Goal: Book appointment/travel/reservation

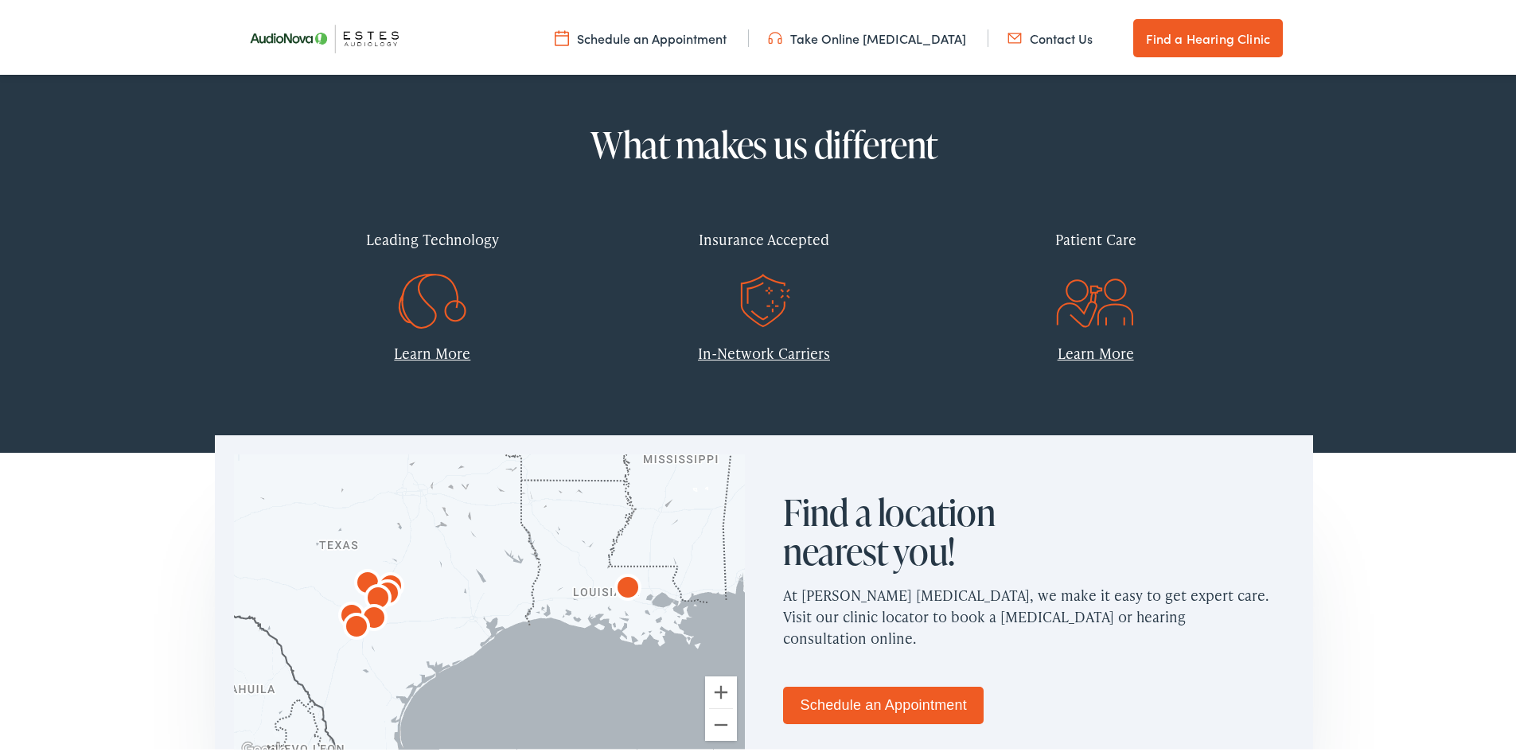
scroll to position [796, 0]
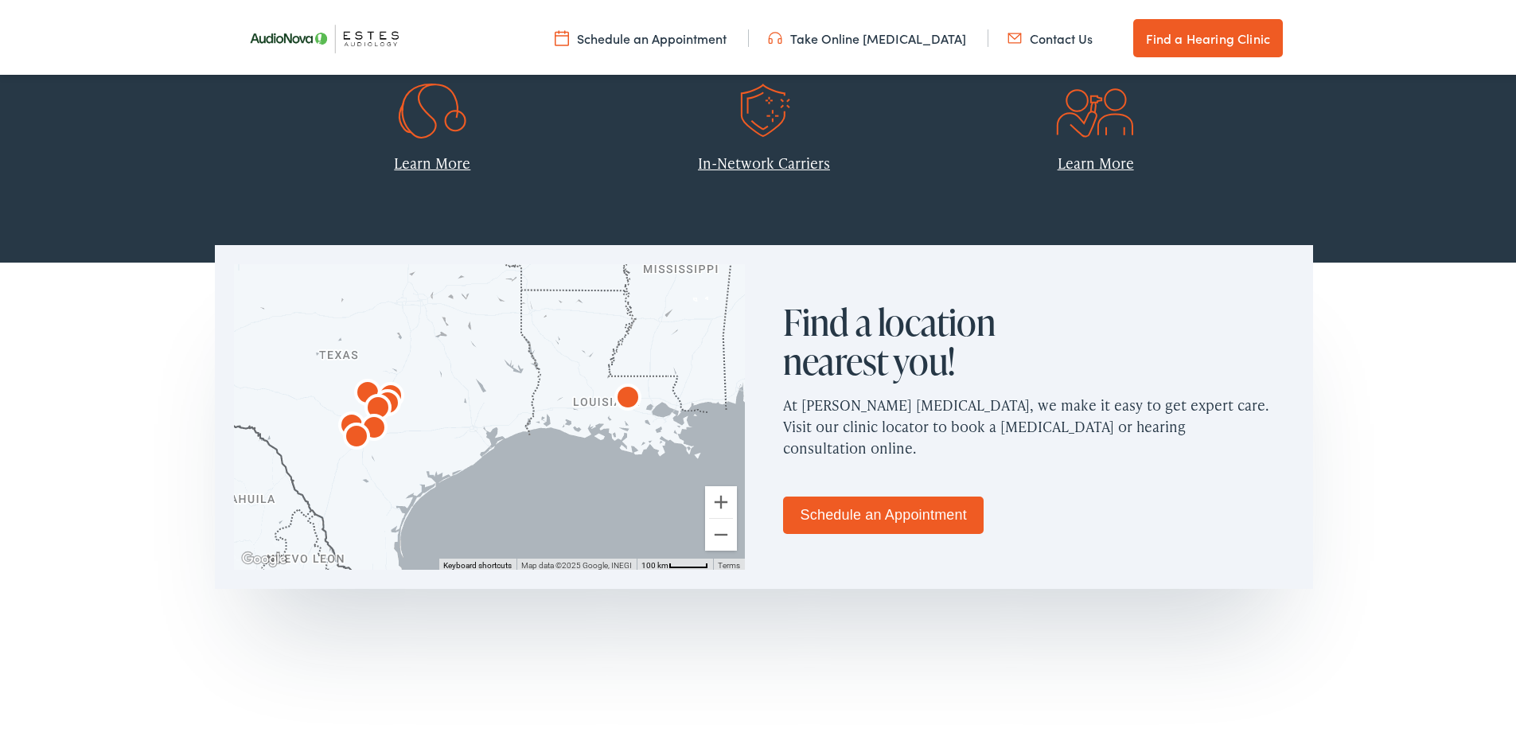
click at [896, 513] on link "Schedule an Appointment" at bounding box center [883, 511] width 201 height 37
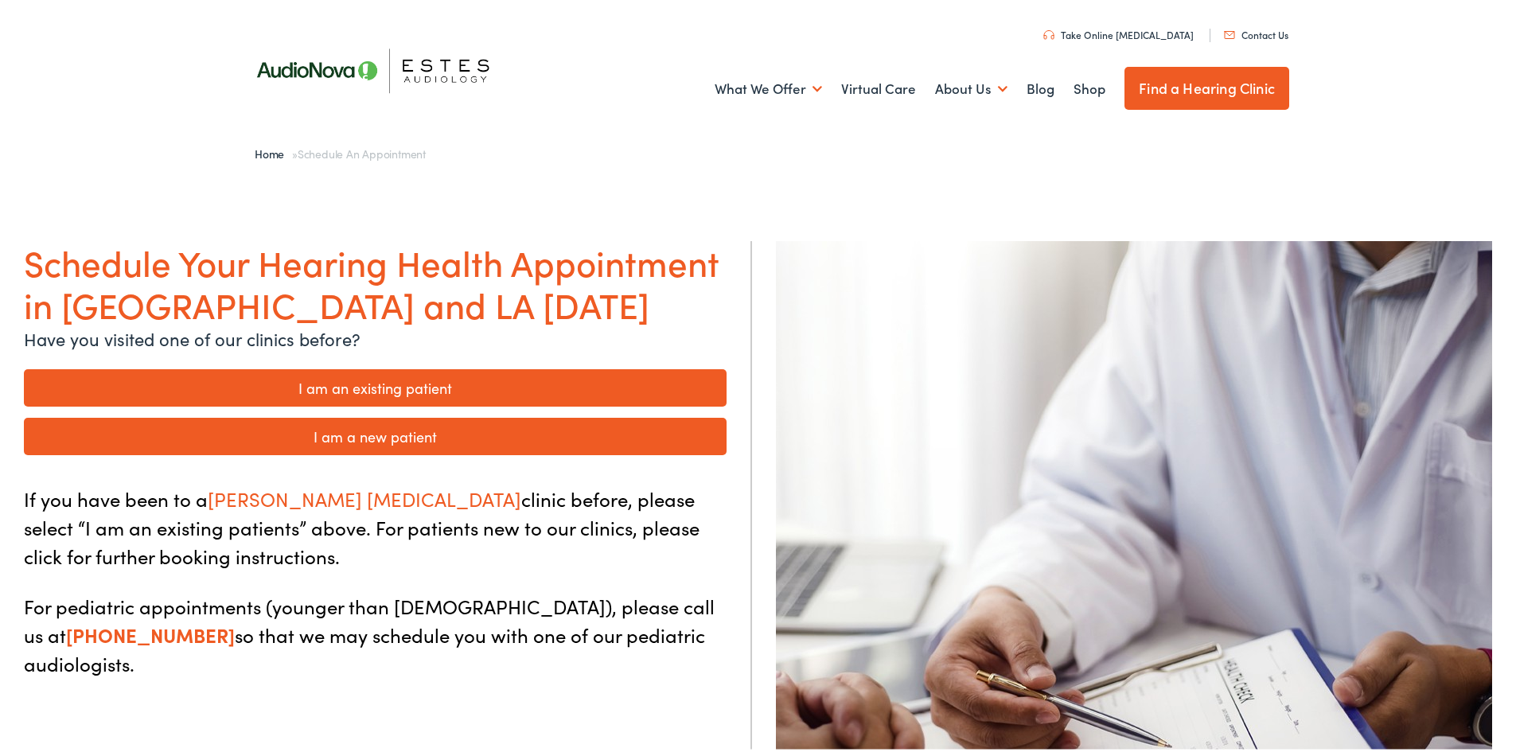
click at [436, 434] on link "I am a new patient" at bounding box center [375, 433] width 703 height 37
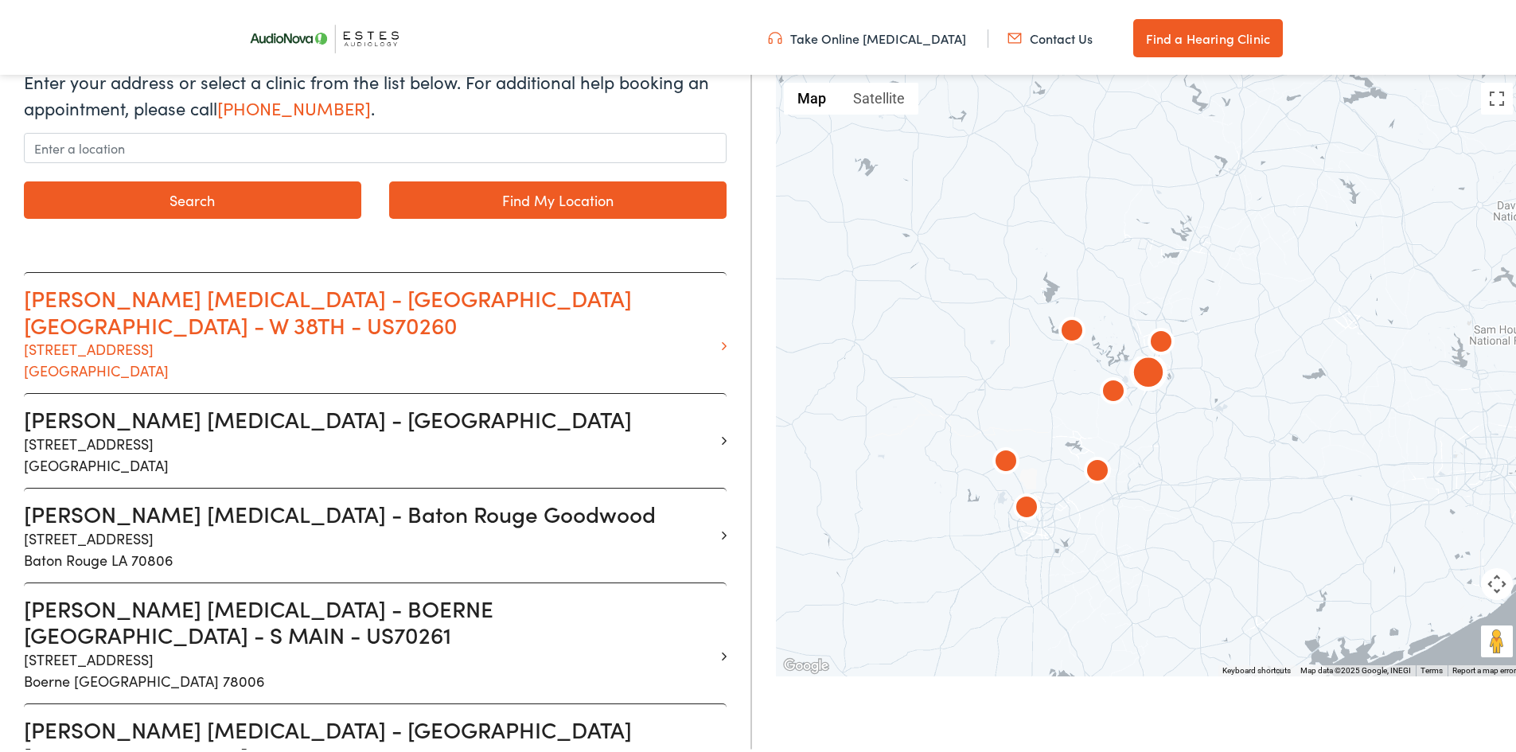
scroll to position [159, 0]
